Goal: Task Accomplishment & Management: Complete application form

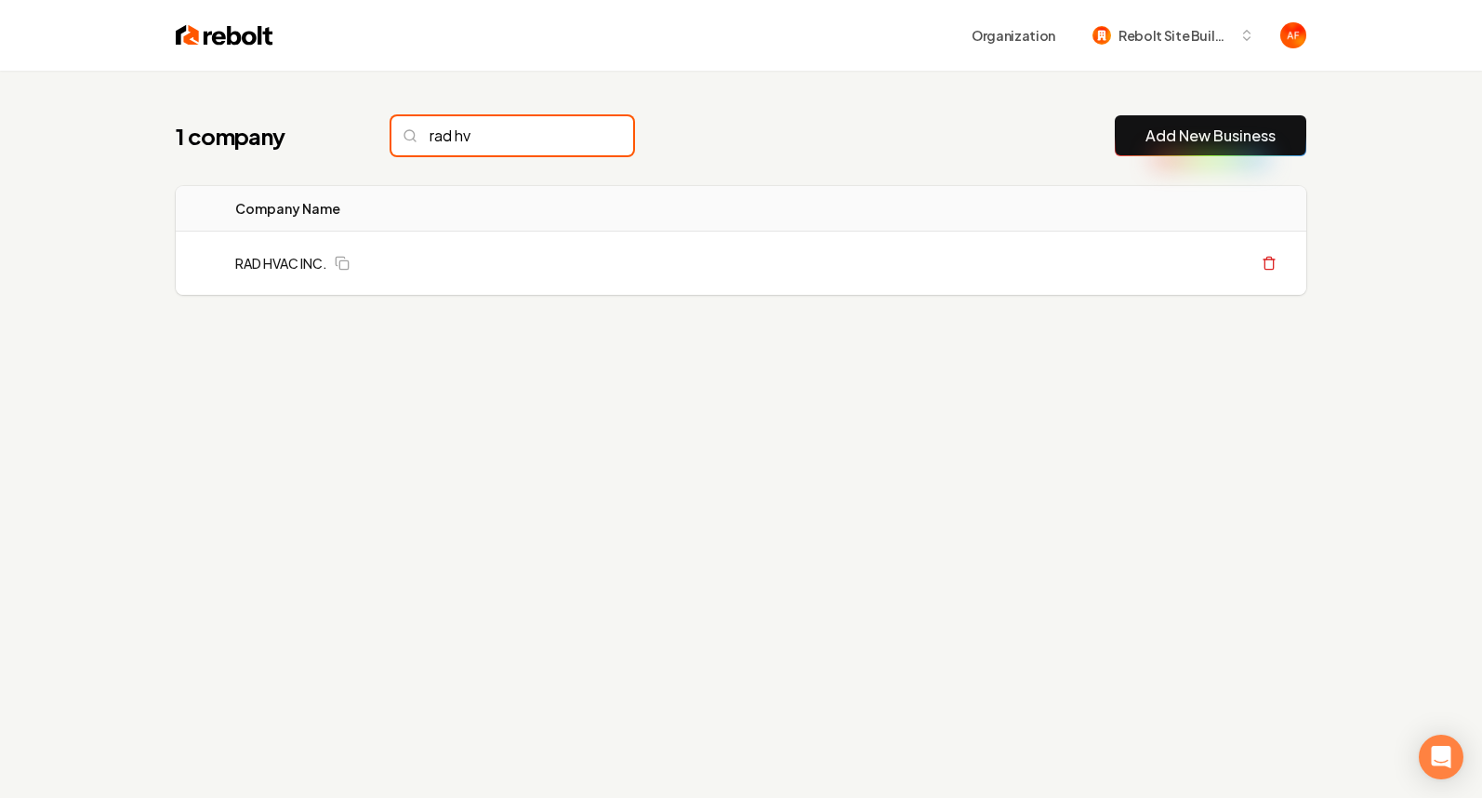
click at [539, 139] on input "rad hv" at bounding box center [513, 135] width 242 height 39
click at [583, 137] on input "rad hv" at bounding box center [513, 135] width 242 height 39
click at [582, 137] on input "rad hv" at bounding box center [513, 135] width 242 height 39
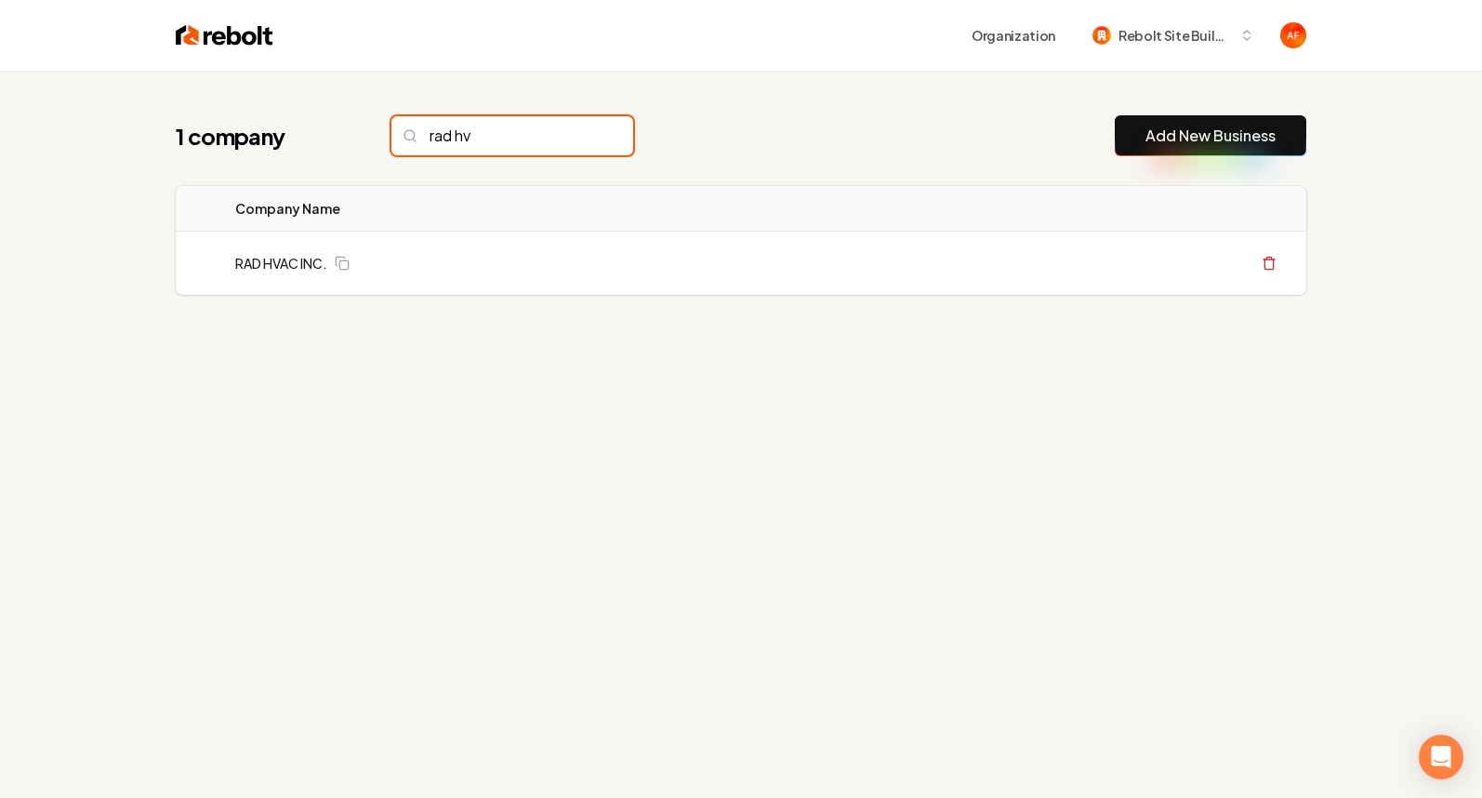
click at [582, 137] on input "rad hv" at bounding box center [513, 135] width 242 height 39
click at [580, 137] on input "rad hv" at bounding box center [513, 135] width 242 height 39
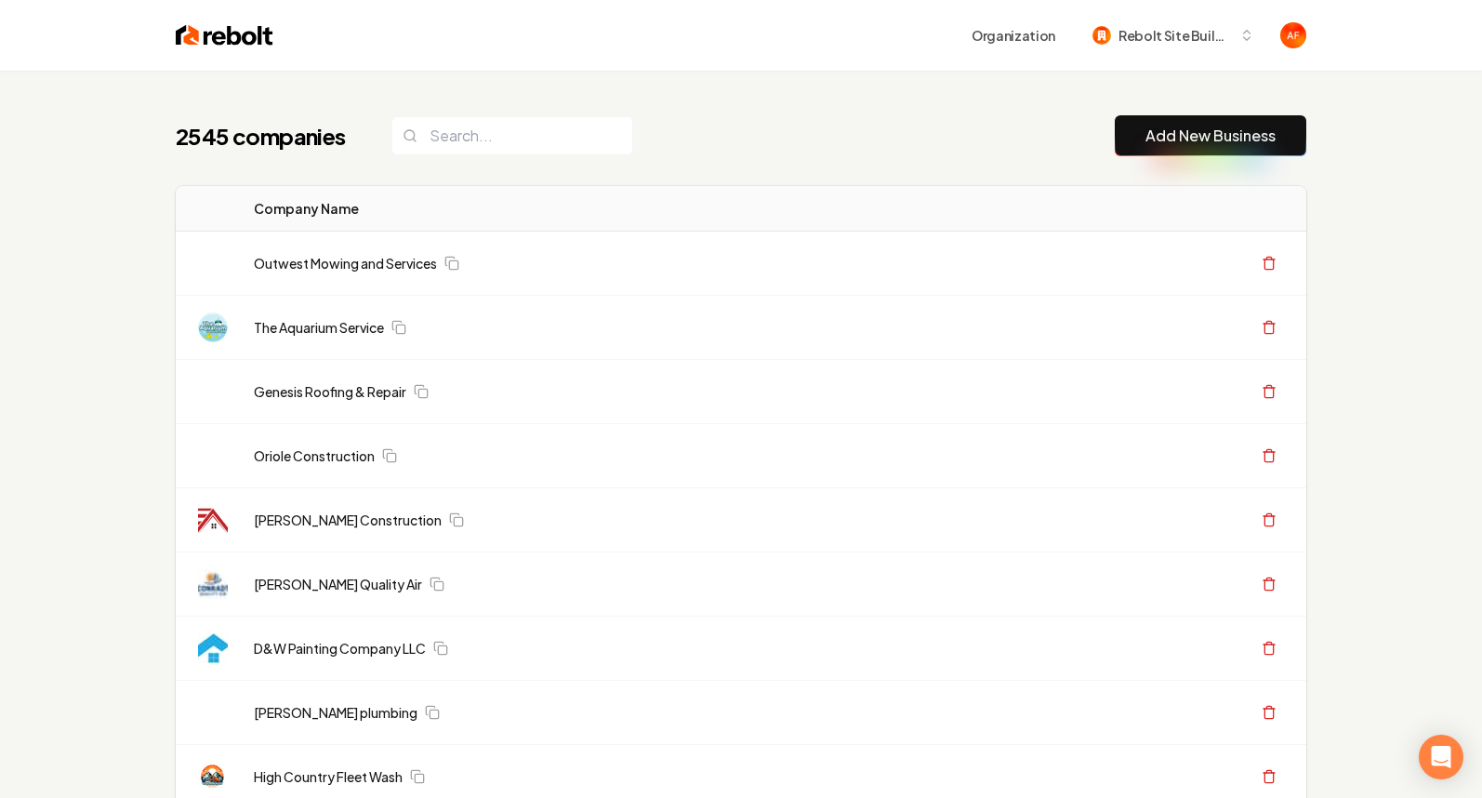
click at [700, 152] on div "2545 companies Add New Business" at bounding box center [741, 135] width 1131 height 41
click at [1165, 153] on button "Add New Business" at bounding box center [1211, 135] width 192 height 41
click at [1235, 142] on link "Add New Business" at bounding box center [1211, 136] width 130 height 22
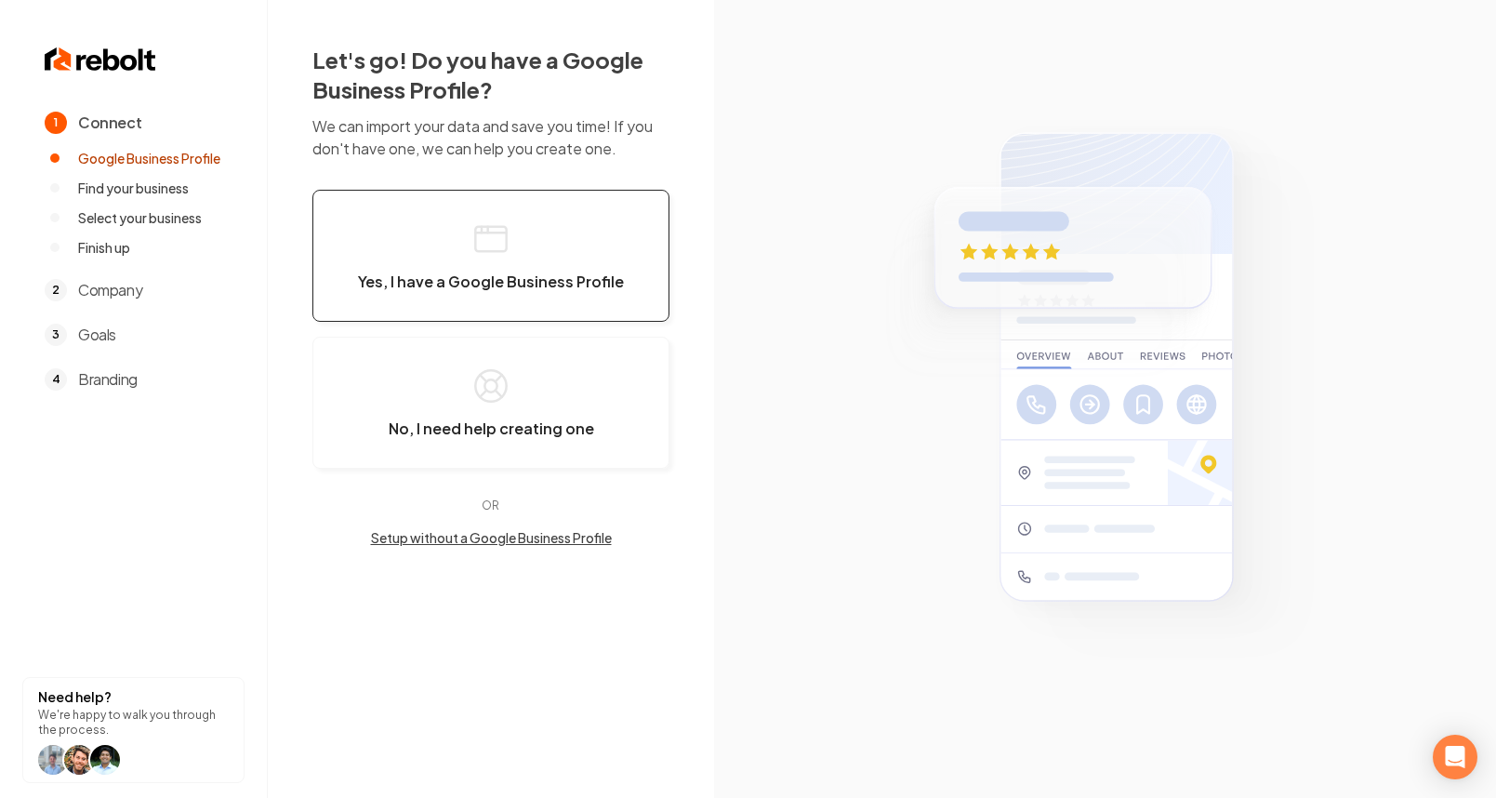
click at [443, 207] on button "Yes, I have a Google Business Profile" at bounding box center [490, 256] width 357 height 132
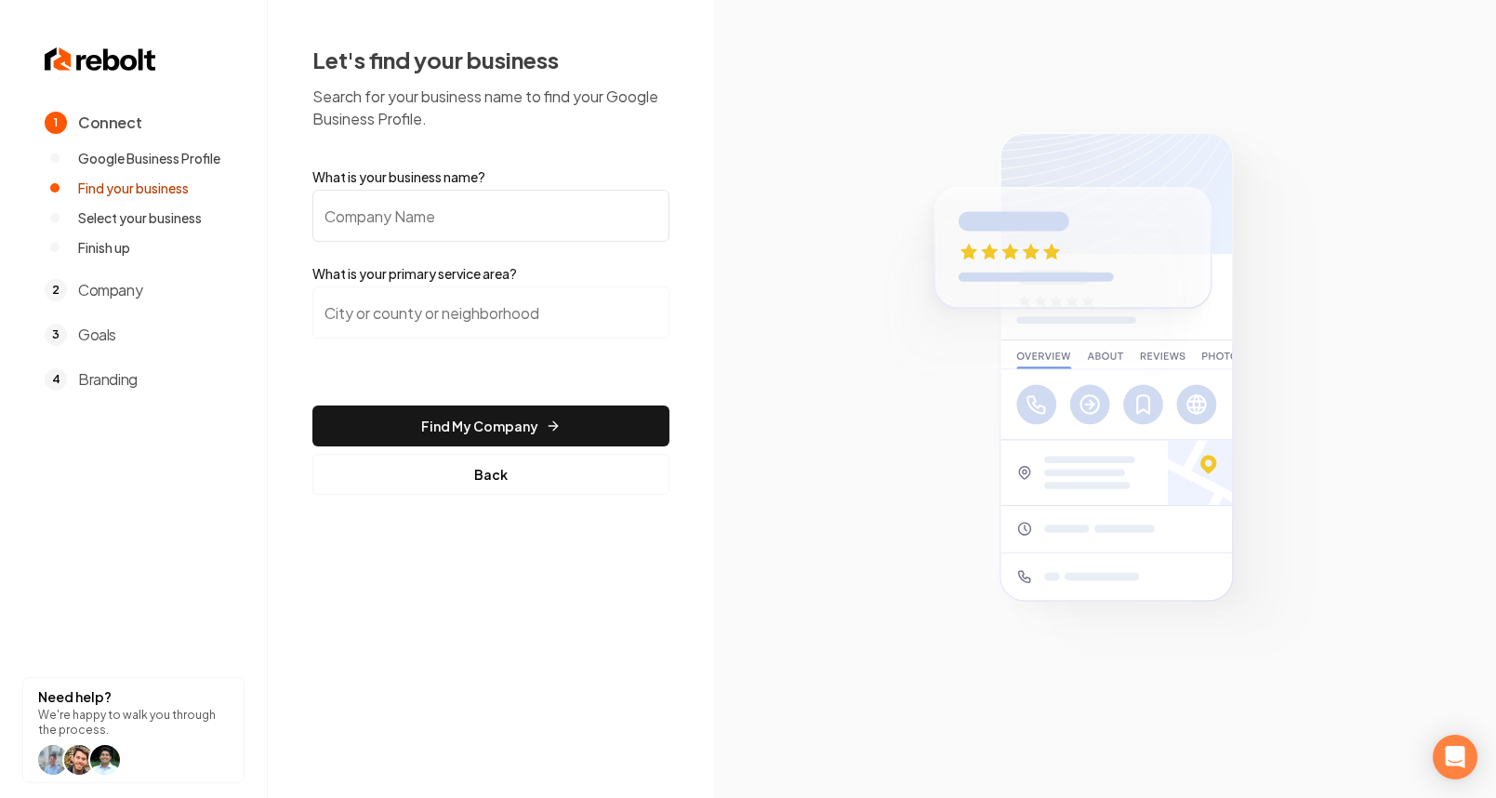
click at [507, 232] on input "What is your business name?" at bounding box center [490, 216] width 357 height 52
paste input "By The Yard Lawn Care"
type input "By The Yard Lawn Care"
click at [497, 310] on input "search" at bounding box center [490, 312] width 357 height 52
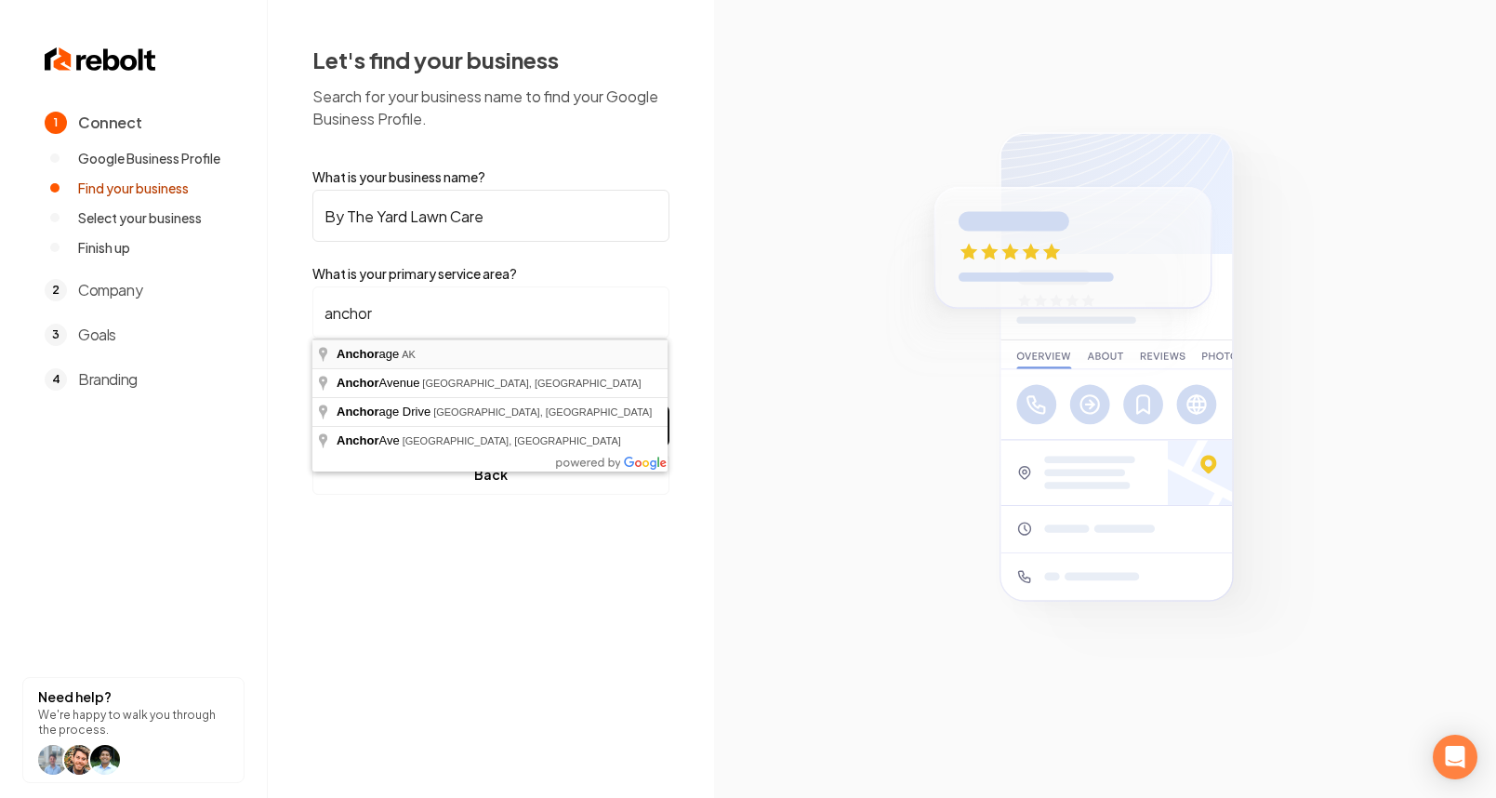
type input "Anchorage, [GEOGRAPHIC_DATA]"
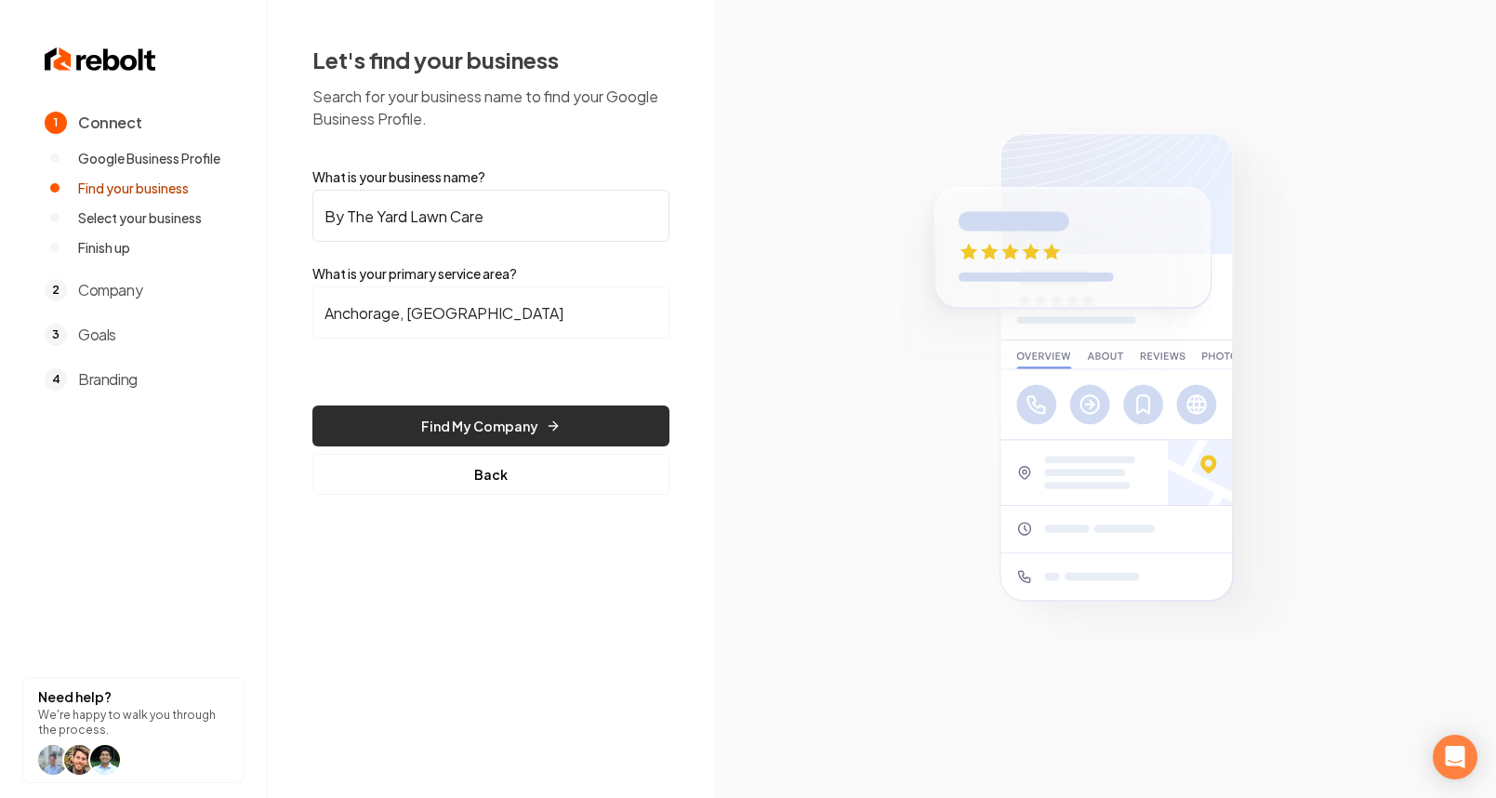
click at [476, 414] on button "Find My Company" at bounding box center [490, 425] width 357 height 41
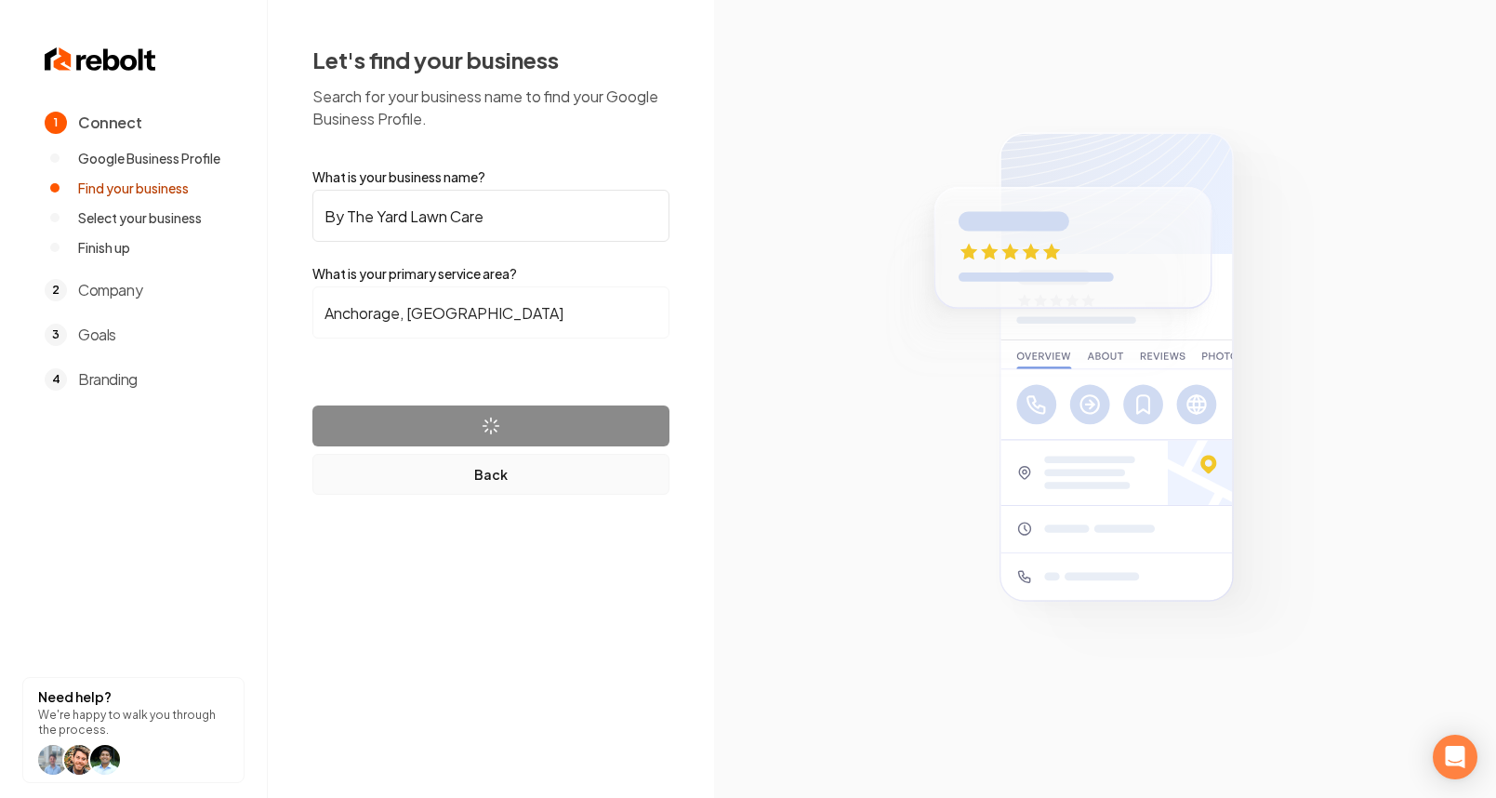
click at [499, 465] on button "Back" at bounding box center [490, 474] width 357 height 41
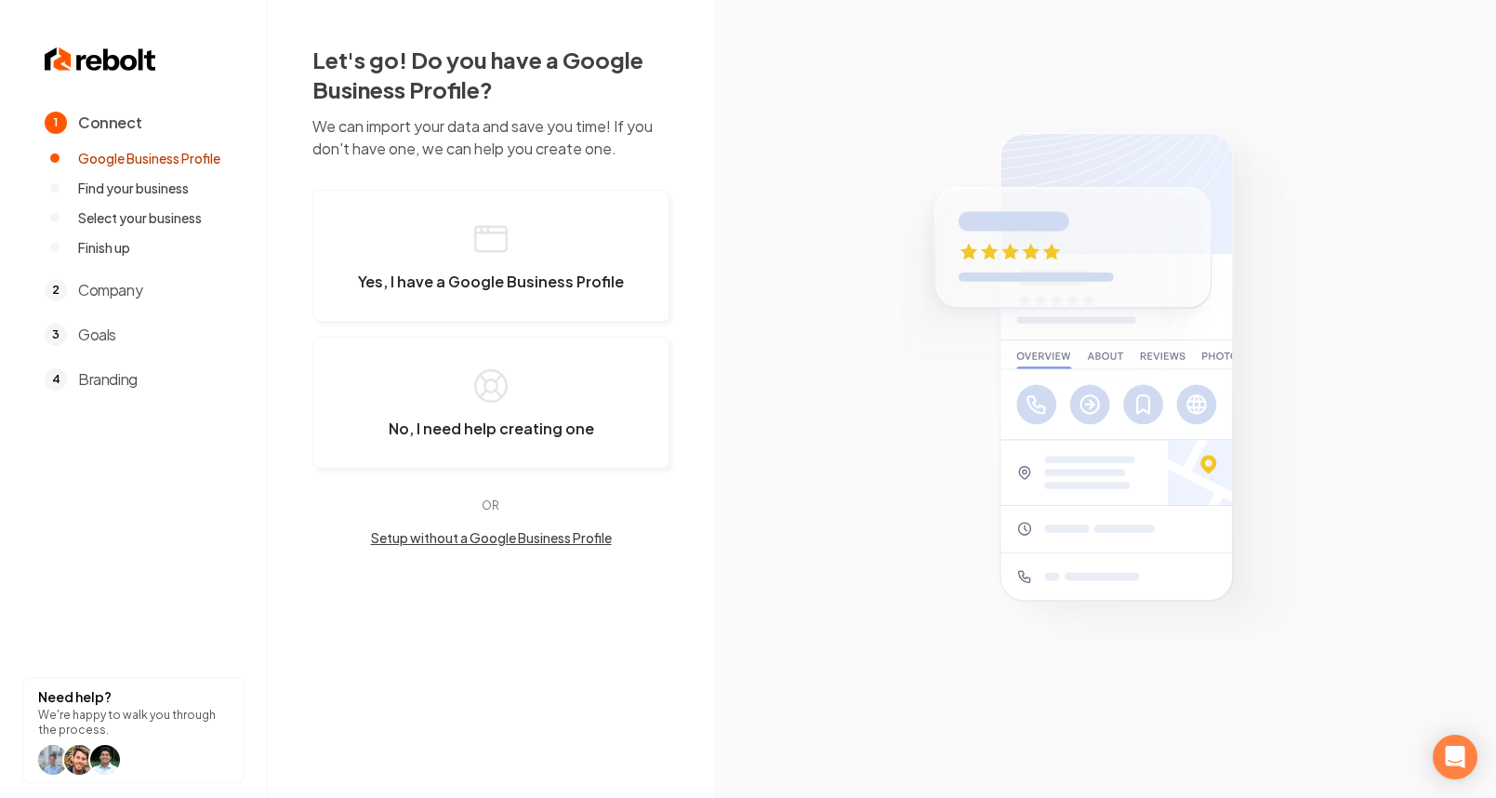
click at [484, 539] on button "Setup without a Google Business Profile" at bounding box center [490, 537] width 357 height 19
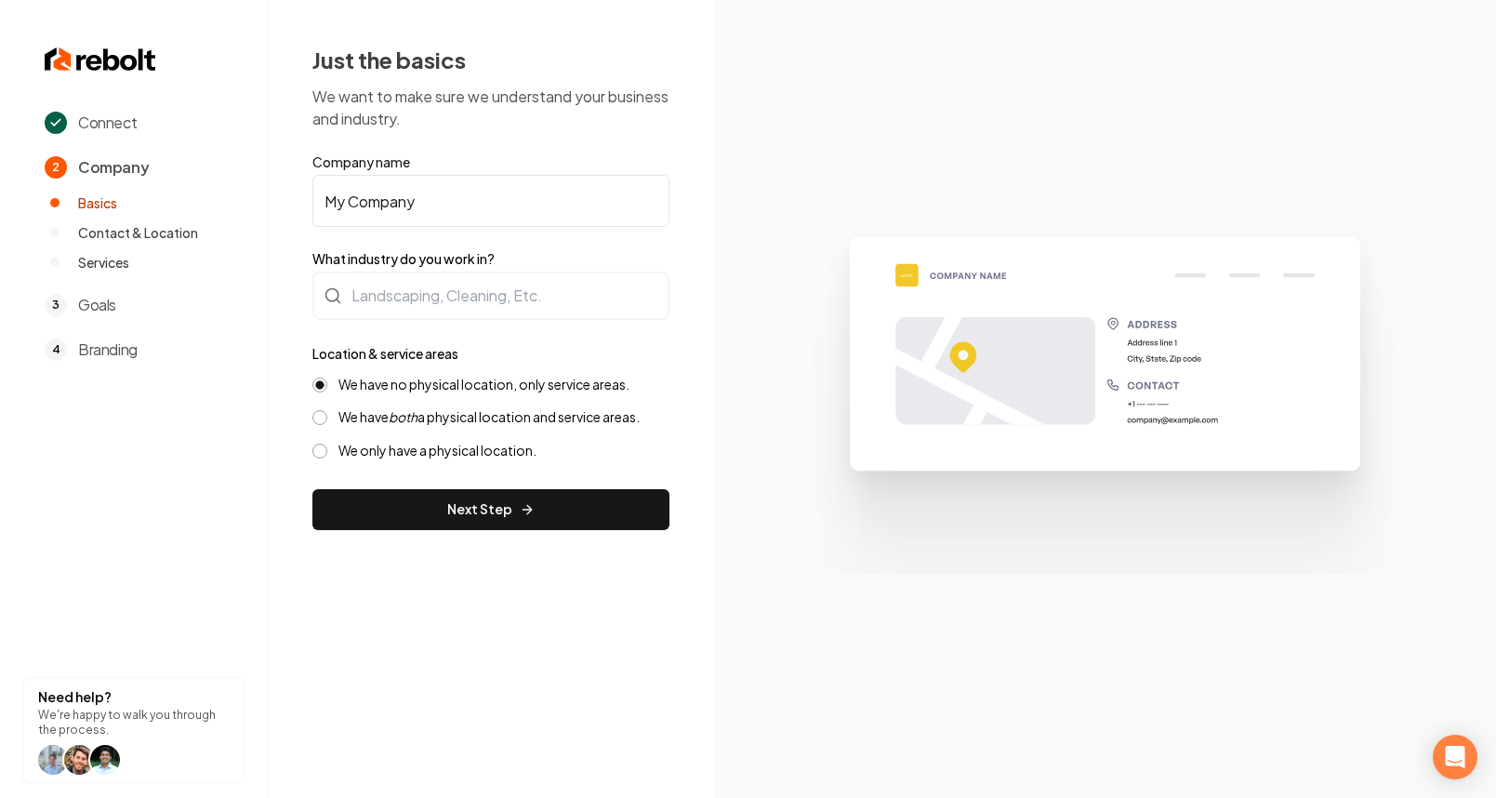
click at [57, 53] on img at bounding box center [101, 60] width 112 height 30
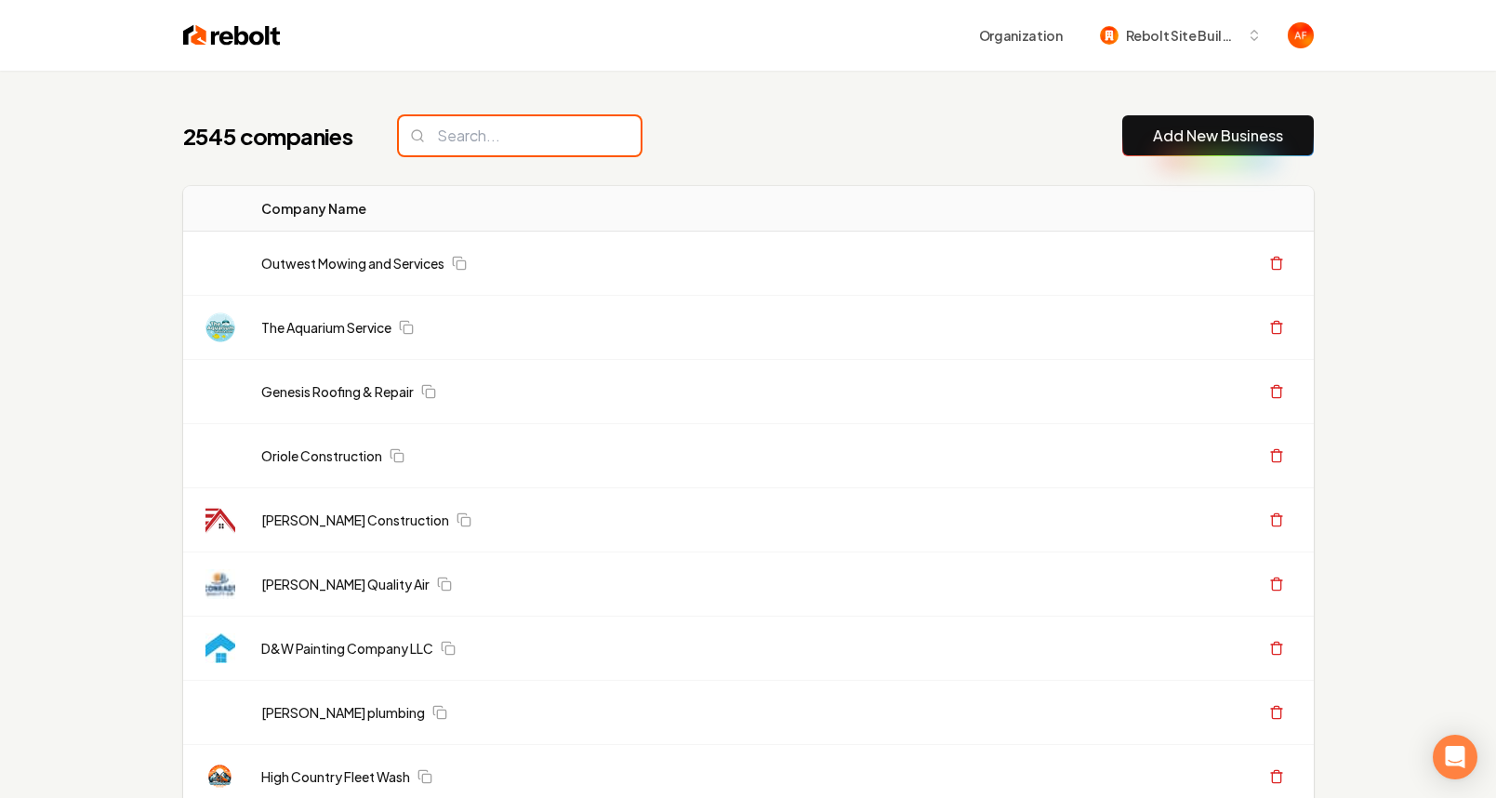
click at [480, 125] on input "search" at bounding box center [520, 135] width 242 height 39
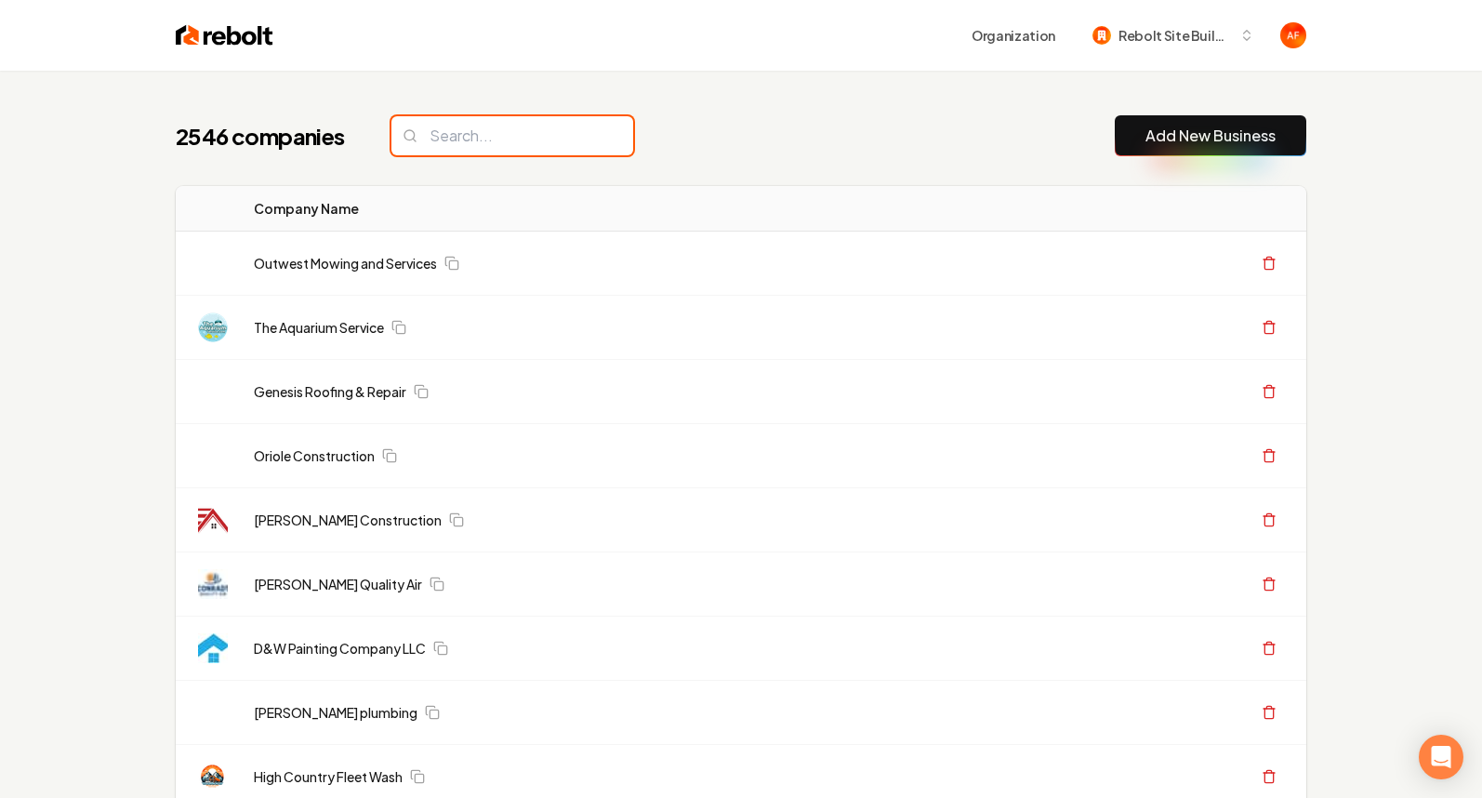
click at [465, 138] on input "search" at bounding box center [513, 135] width 242 height 39
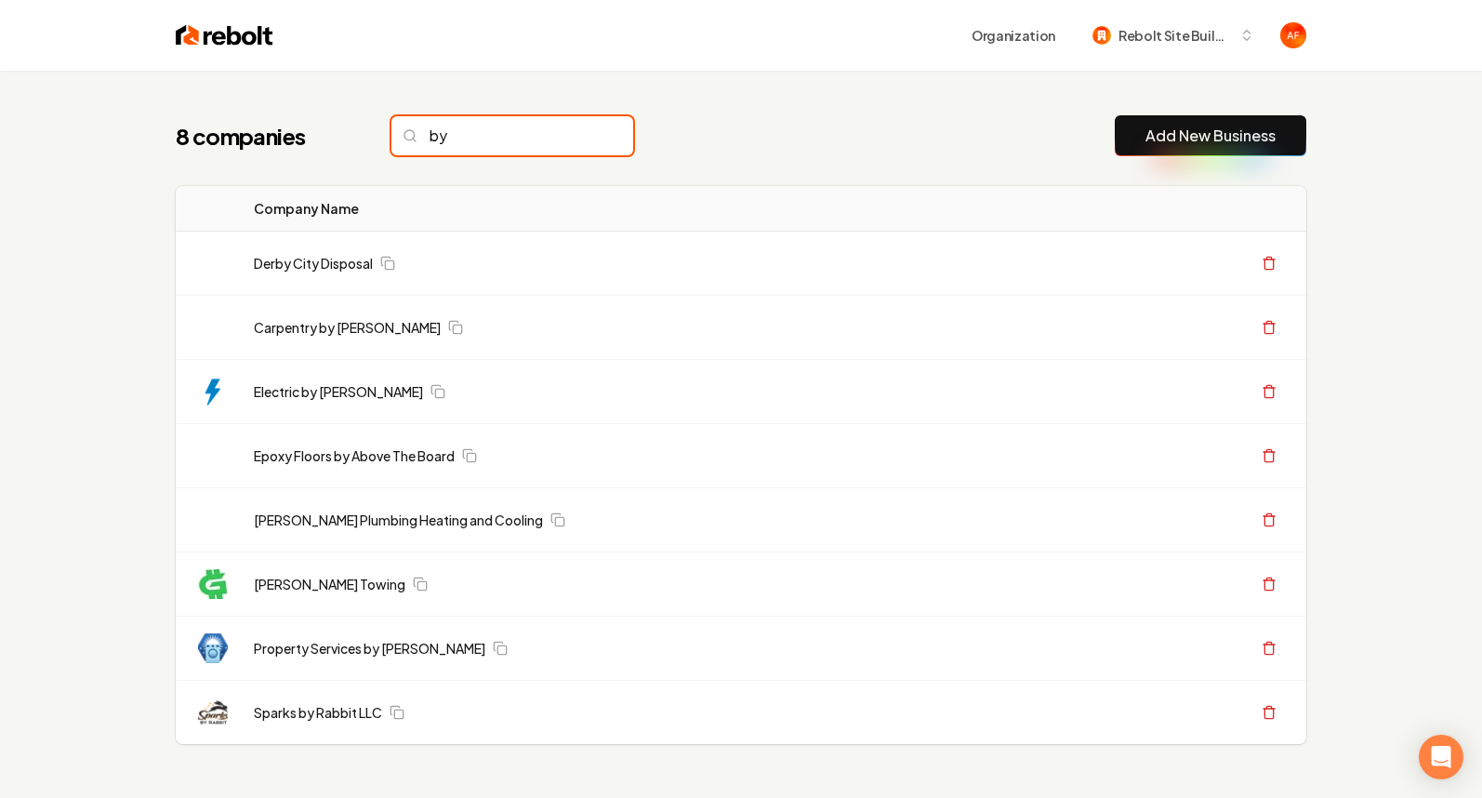
type input "b"
